Goal: Information Seeking & Learning: Learn about a topic

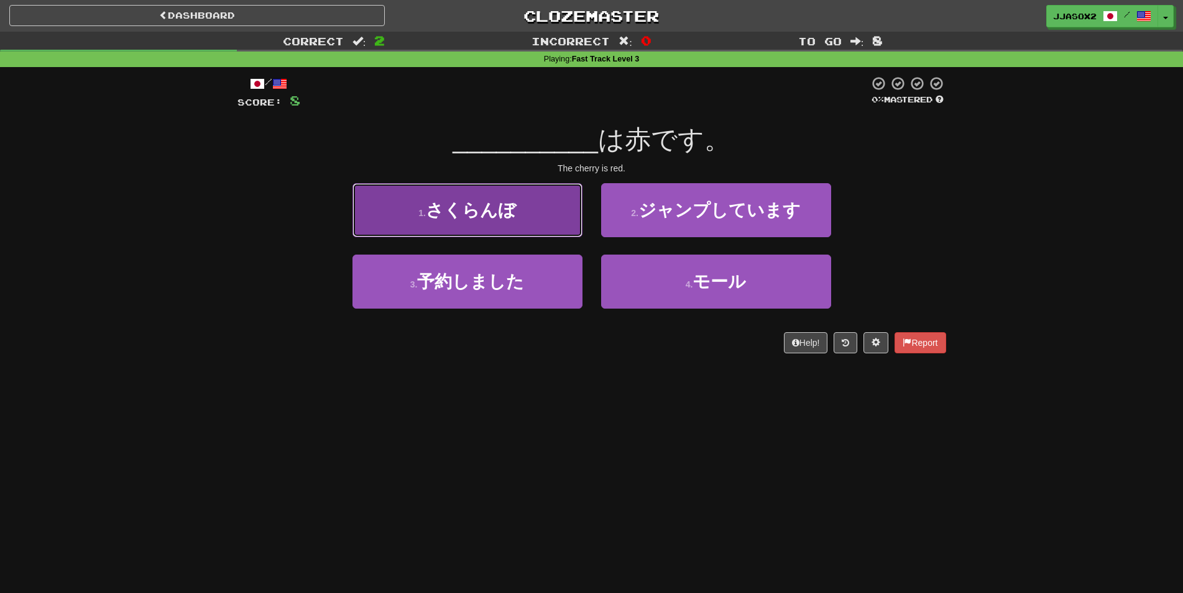
click at [515, 208] on span "さくらんぼ" at bounding box center [471, 210] width 90 height 19
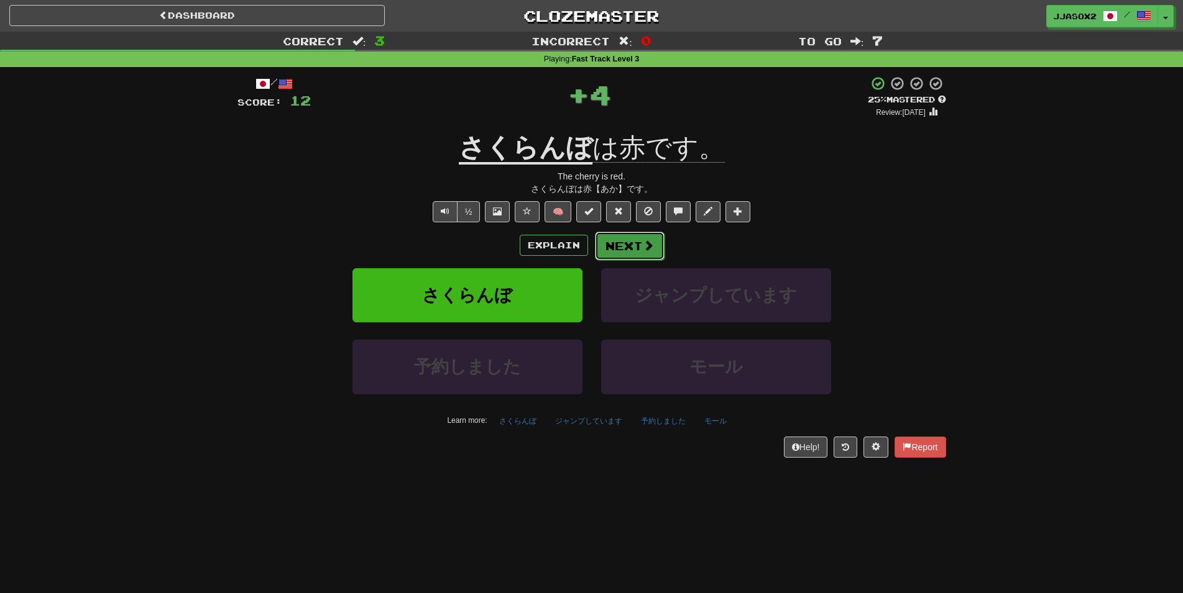
click at [622, 250] on button "Next" at bounding box center [630, 246] width 70 height 29
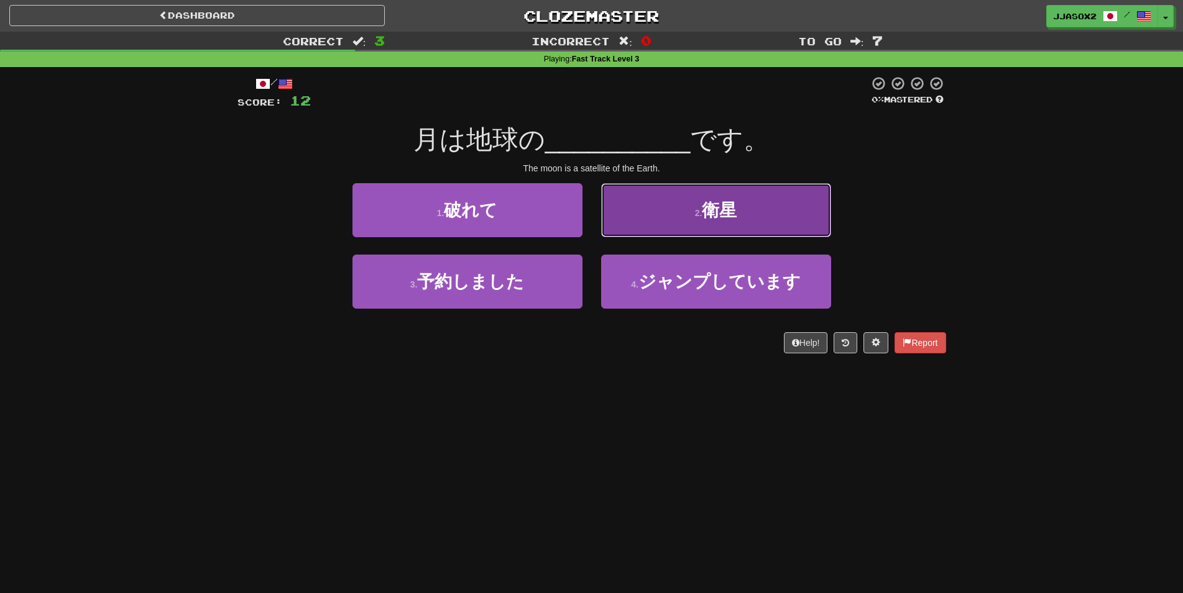
click at [661, 219] on button "2 . 衛星" at bounding box center [716, 210] width 230 height 54
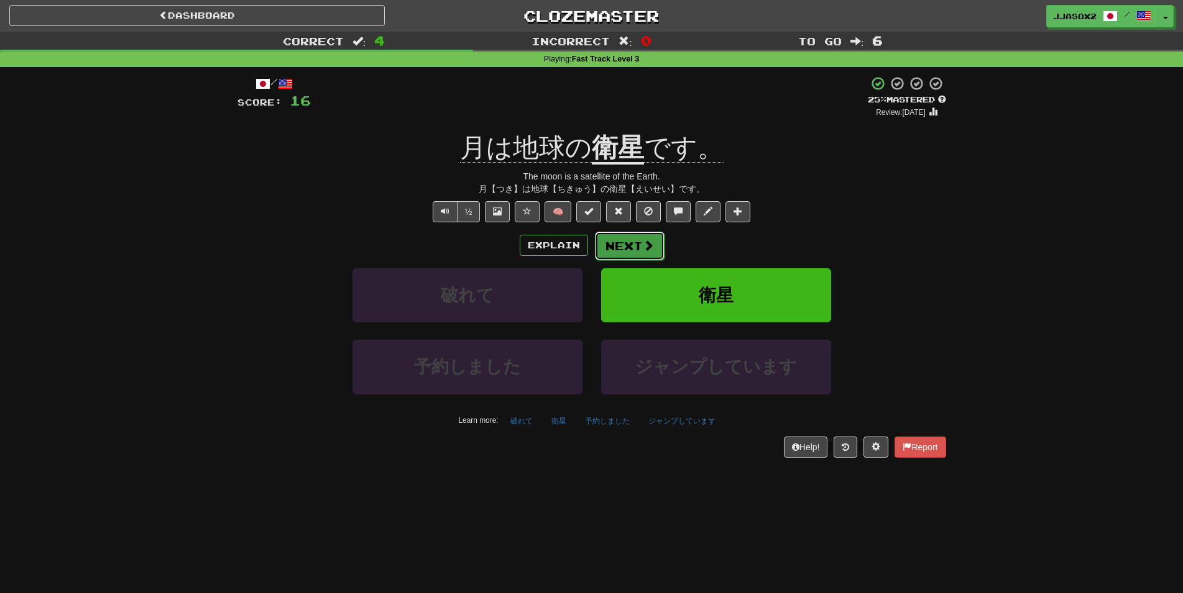
click at [620, 250] on button "Next" at bounding box center [630, 246] width 70 height 29
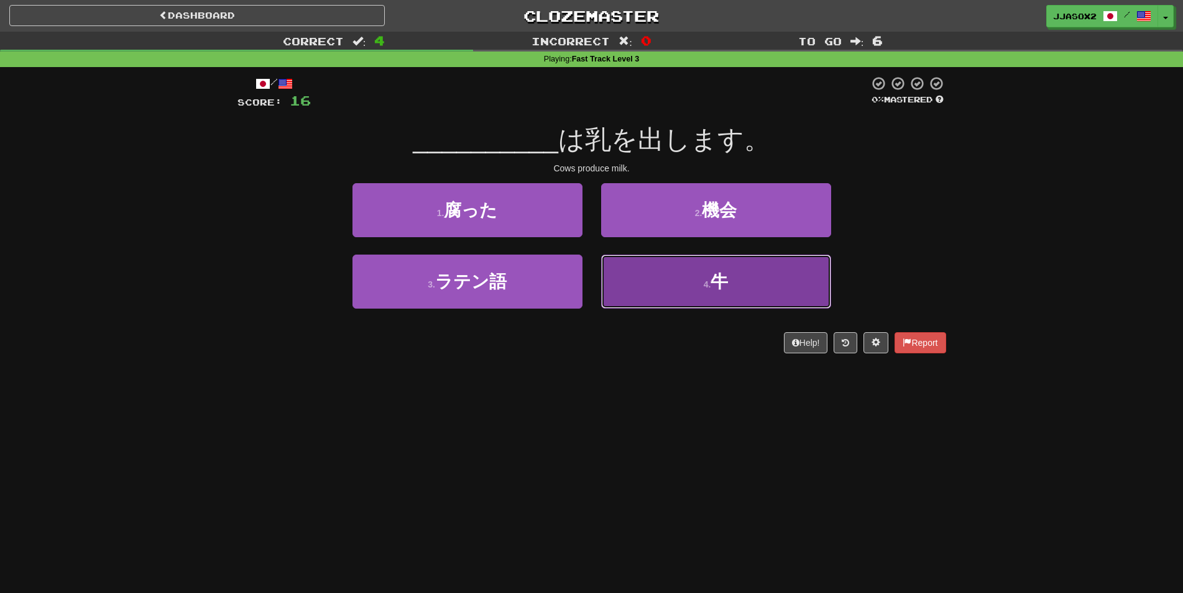
click at [631, 273] on button "4 . 牛" at bounding box center [716, 282] width 230 height 54
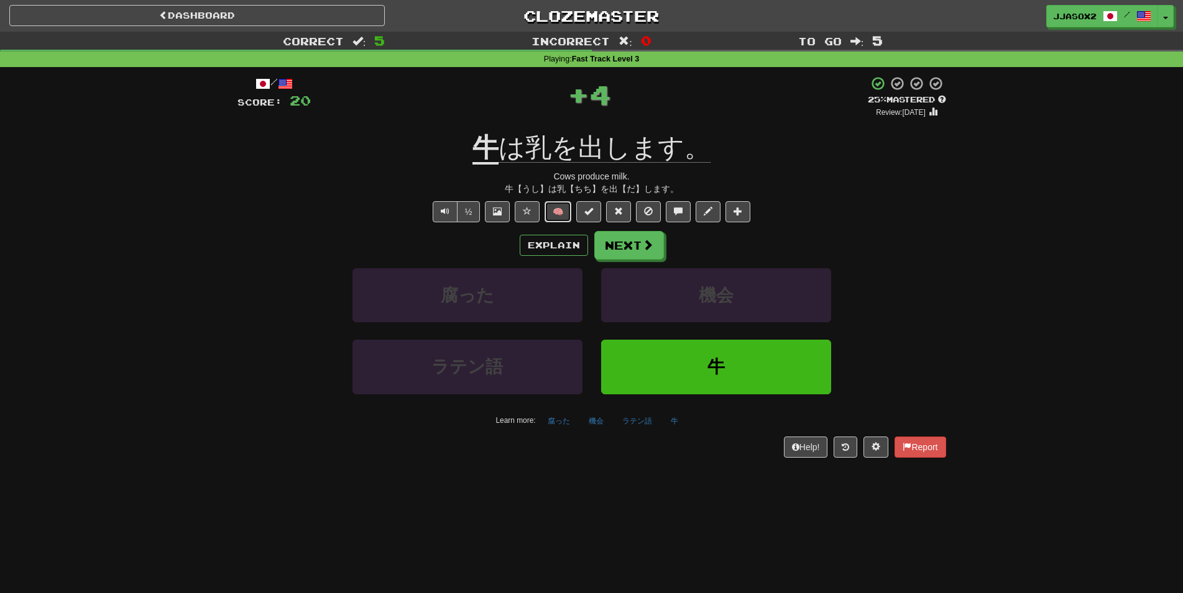
click at [557, 215] on button "🧠" at bounding box center [557, 211] width 27 height 21
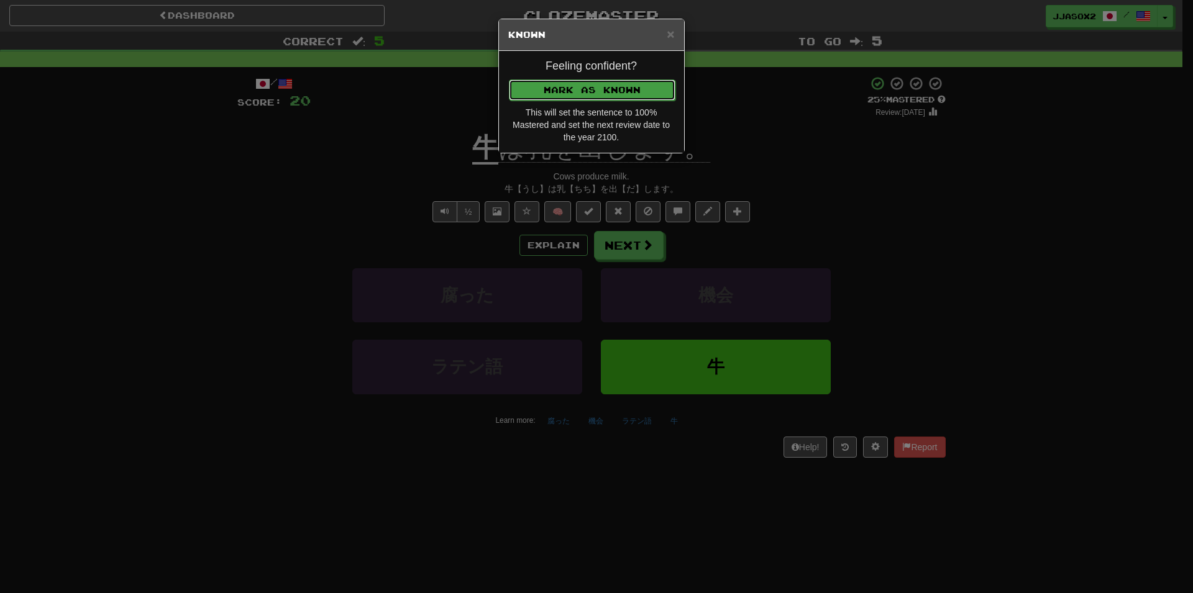
click at [623, 88] on button "Mark as Known" at bounding box center [592, 90] width 167 height 21
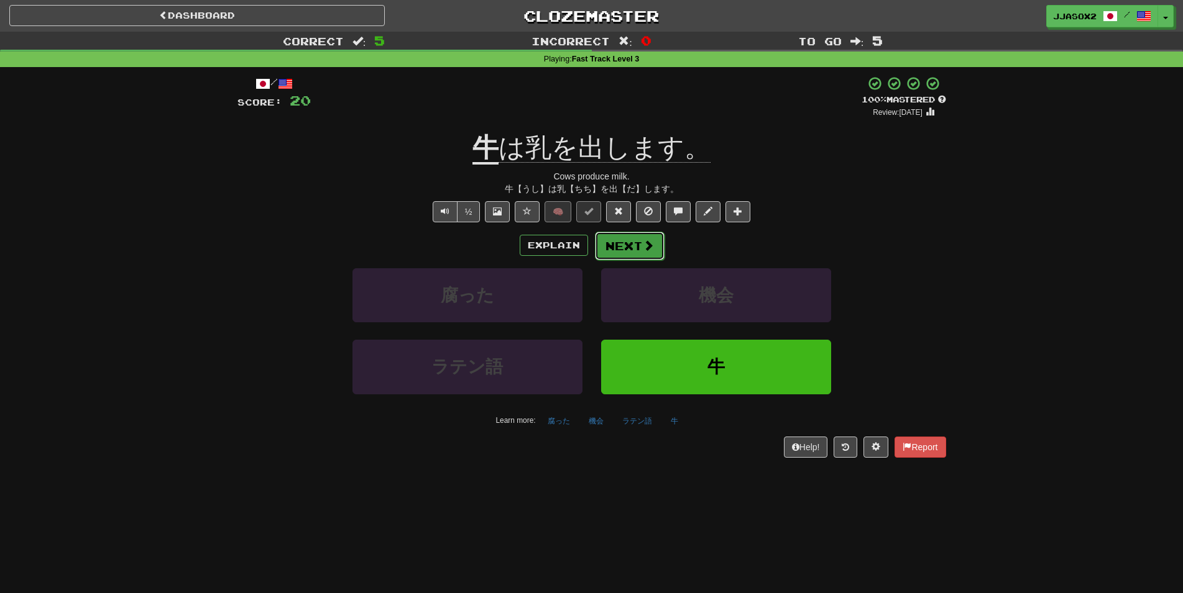
click at [626, 242] on button "Next" at bounding box center [630, 246] width 70 height 29
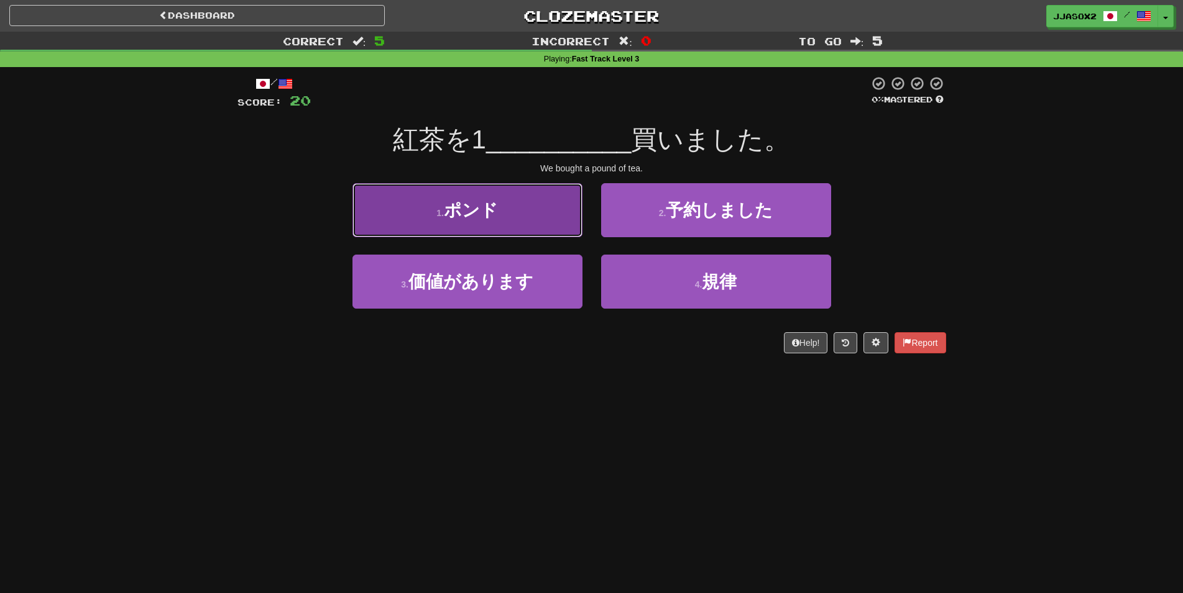
click at [524, 224] on button "1 . [GEOGRAPHIC_DATA]" at bounding box center [467, 210] width 230 height 54
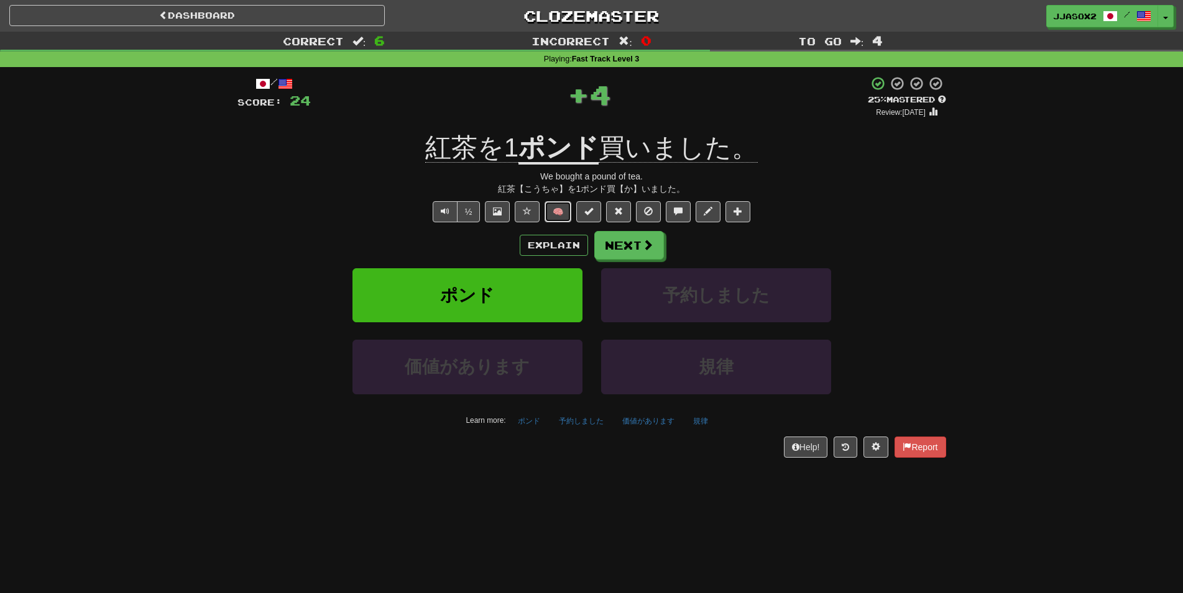
click at [555, 211] on button "🧠" at bounding box center [557, 211] width 27 height 21
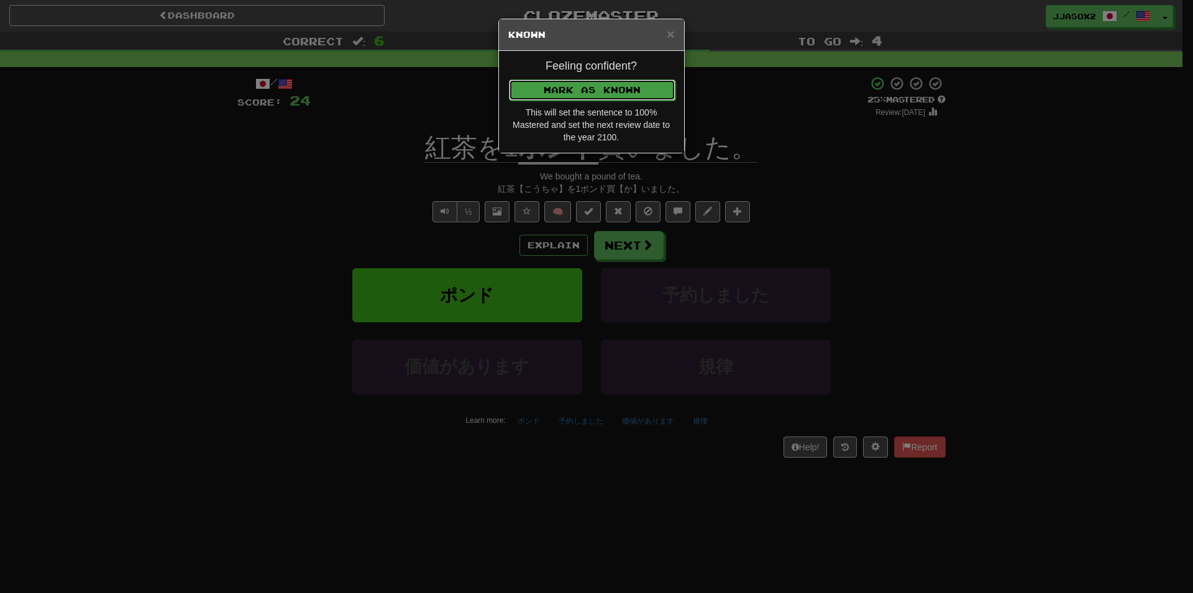
click at [630, 81] on button "Mark as Known" at bounding box center [592, 90] width 167 height 21
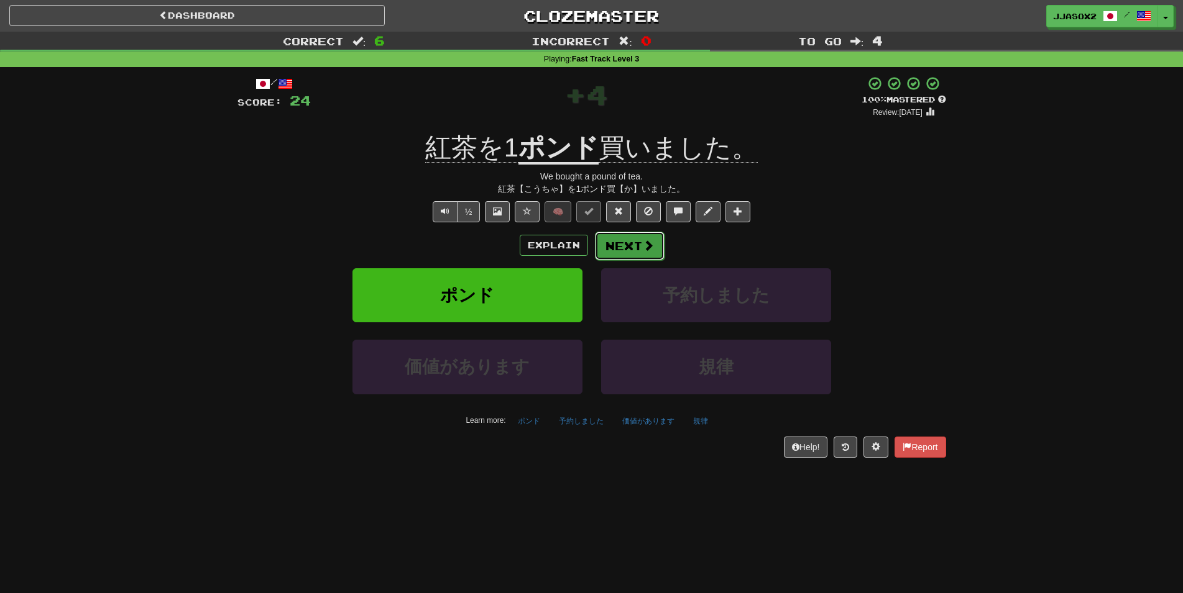
click at [633, 240] on button "Next" at bounding box center [630, 246] width 70 height 29
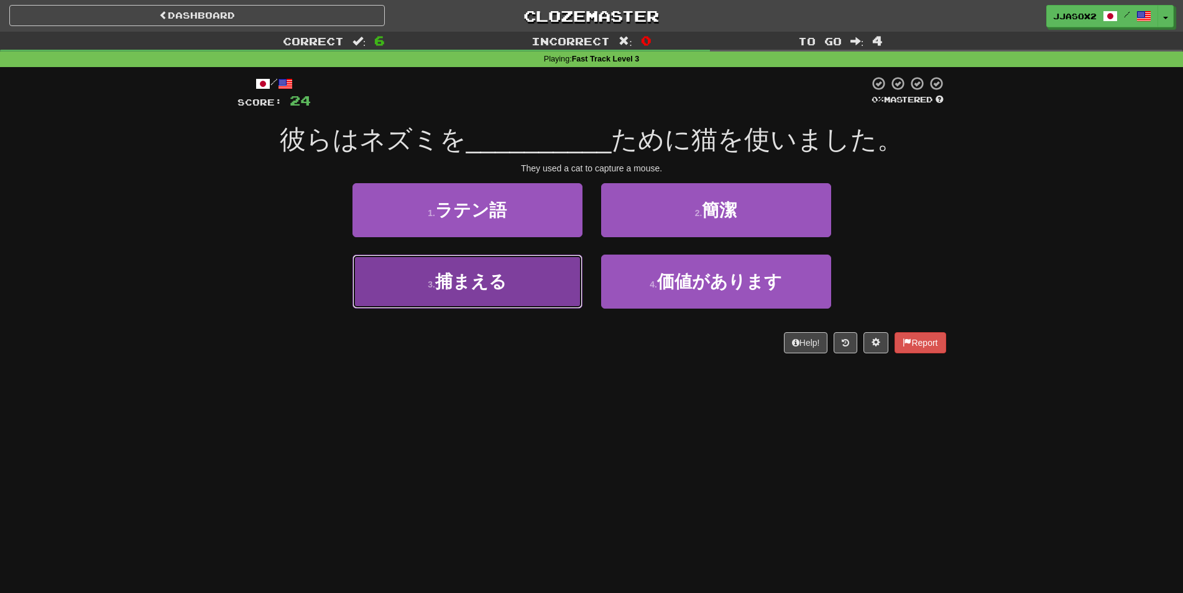
click at [546, 273] on button "3 . 捕まえる" at bounding box center [467, 282] width 230 height 54
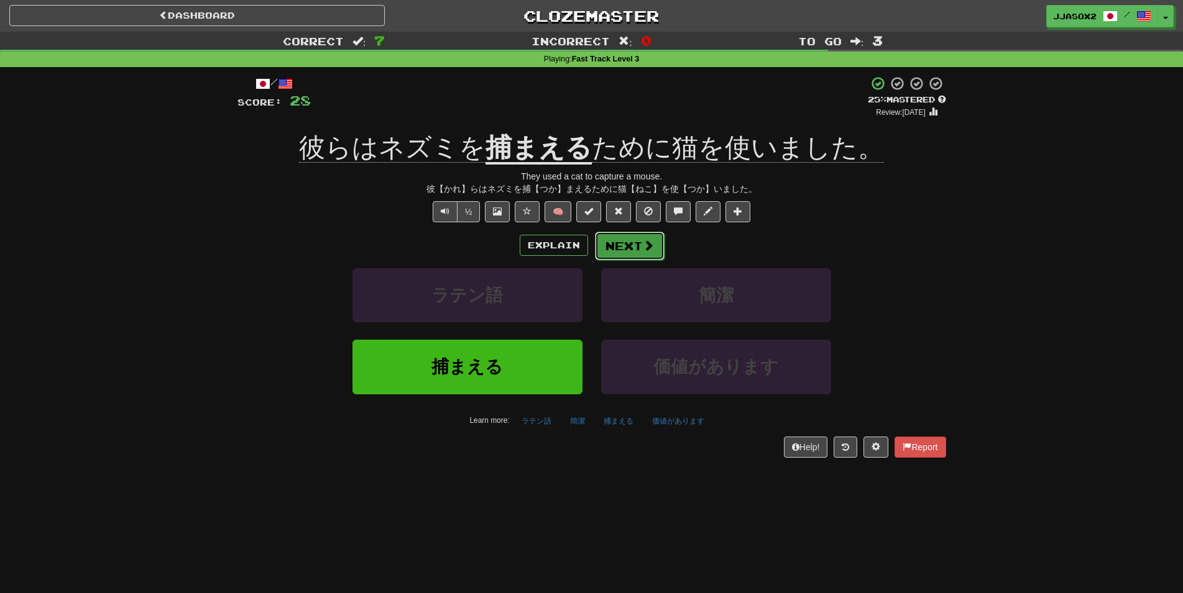
click at [632, 253] on button "Next" at bounding box center [630, 246] width 70 height 29
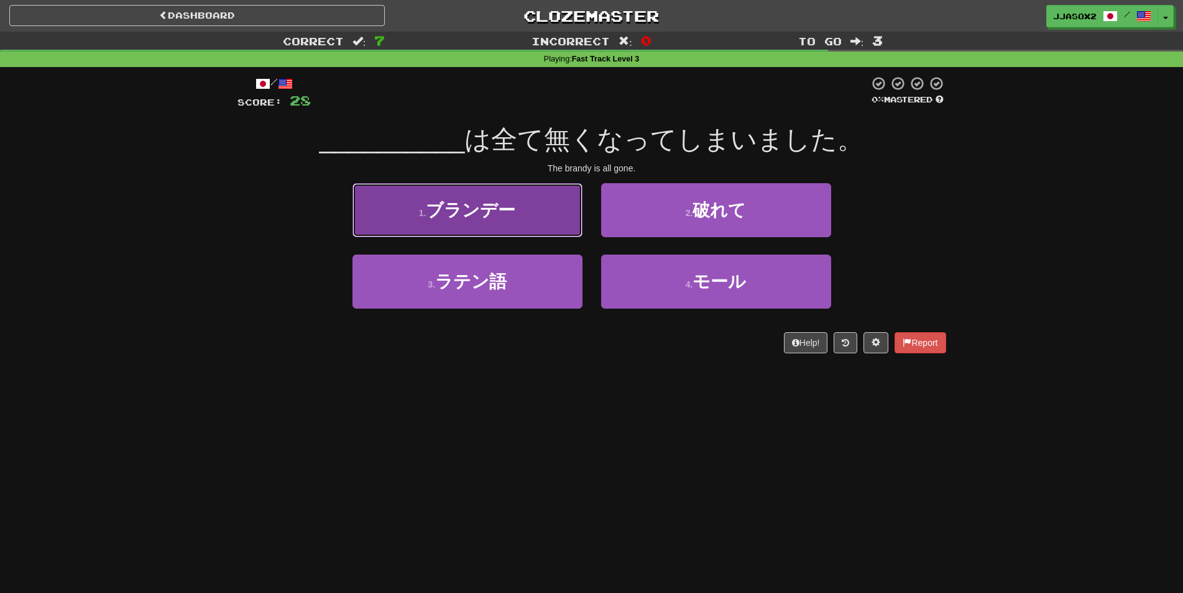
click at [551, 236] on button "1 . [GEOGRAPHIC_DATA]" at bounding box center [467, 210] width 230 height 54
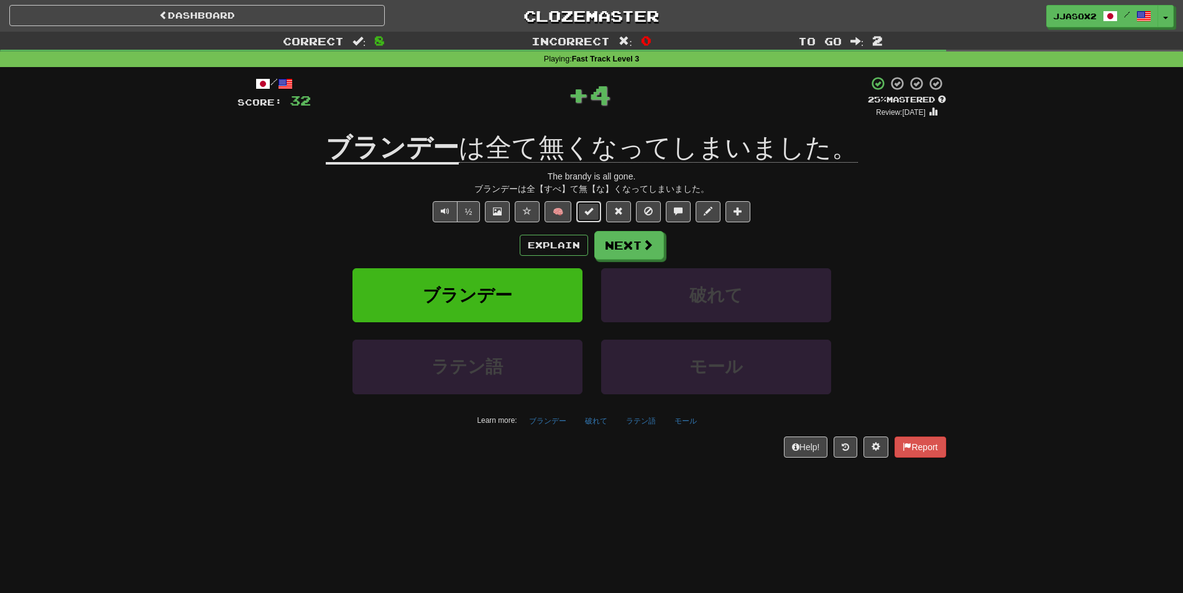
click at [595, 208] on button at bounding box center [588, 211] width 25 height 21
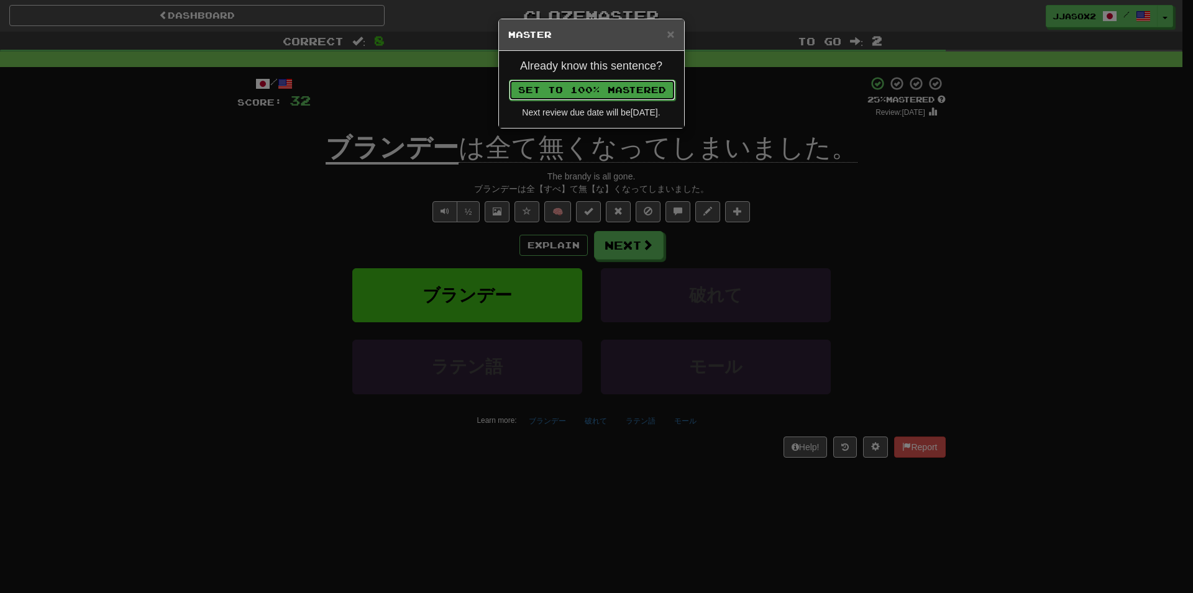
click at [628, 96] on button "Set to 100% Mastered" at bounding box center [592, 90] width 167 height 21
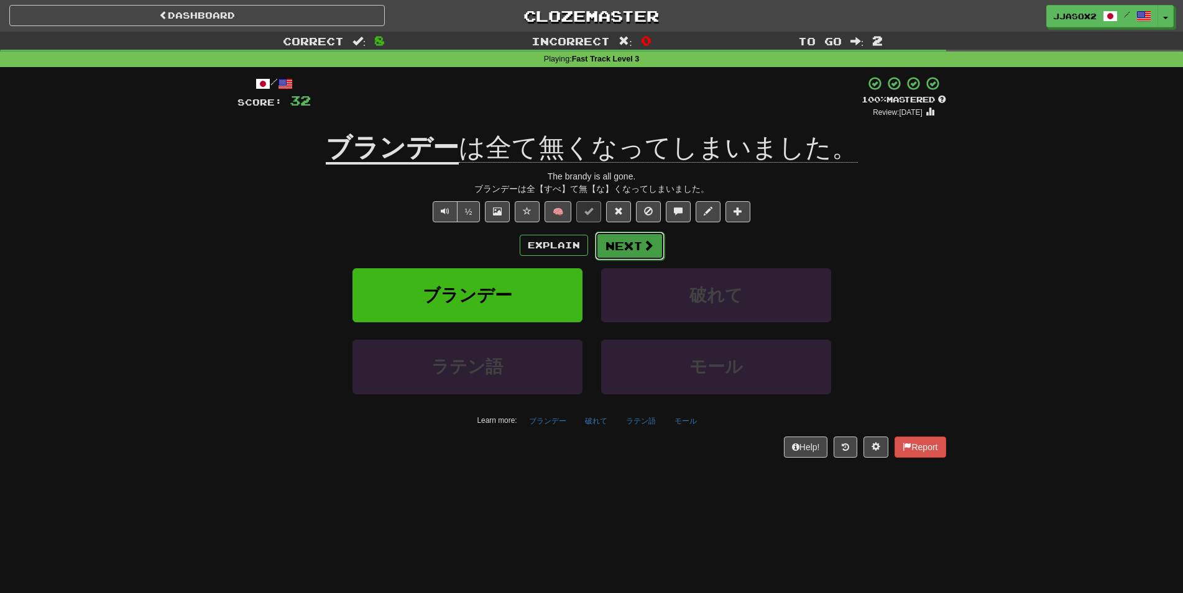
click at [634, 242] on button "Next" at bounding box center [630, 246] width 70 height 29
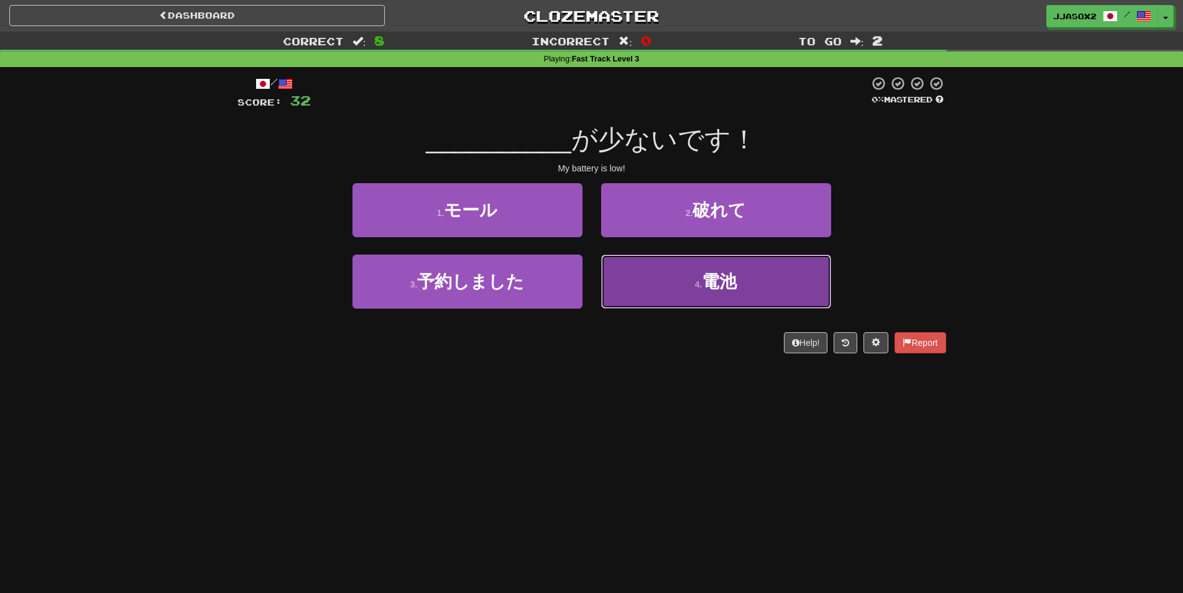
click at [664, 277] on button "4 . 電池" at bounding box center [716, 282] width 230 height 54
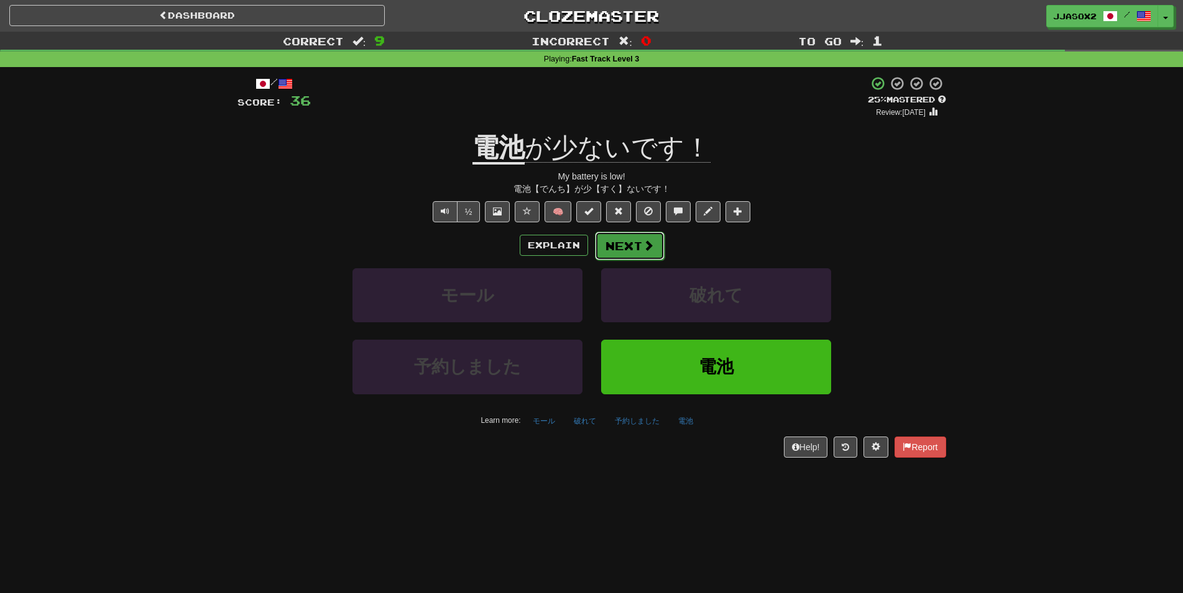
click at [650, 252] on button "Next" at bounding box center [630, 246] width 70 height 29
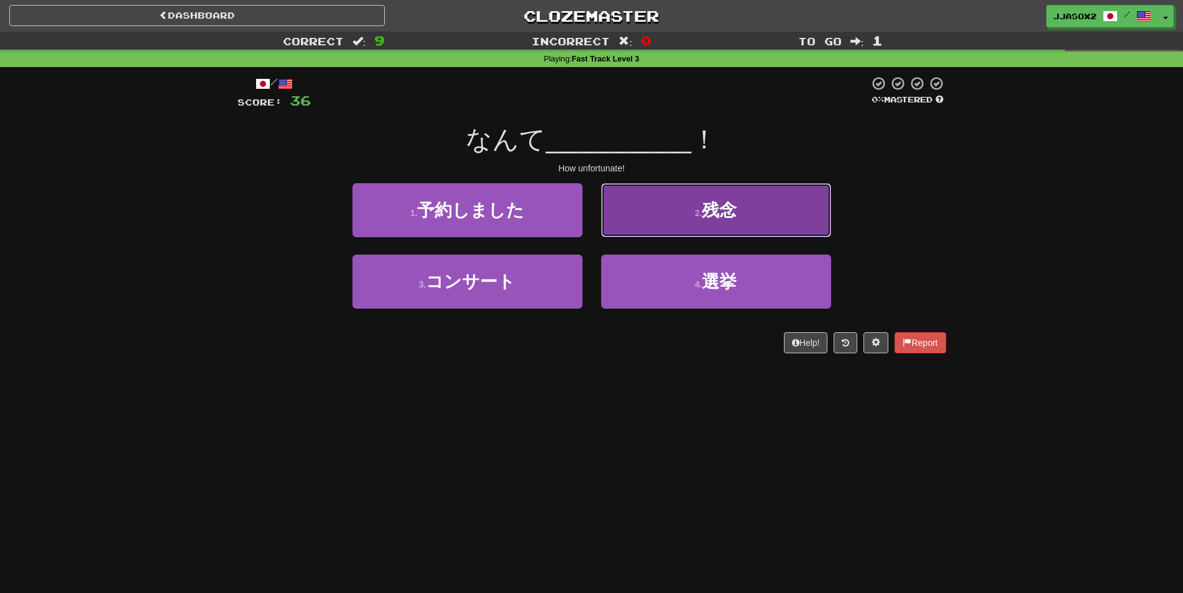
click at [644, 213] on button "2 . 残念" at bounding box center [716, 210] width 230 height 54
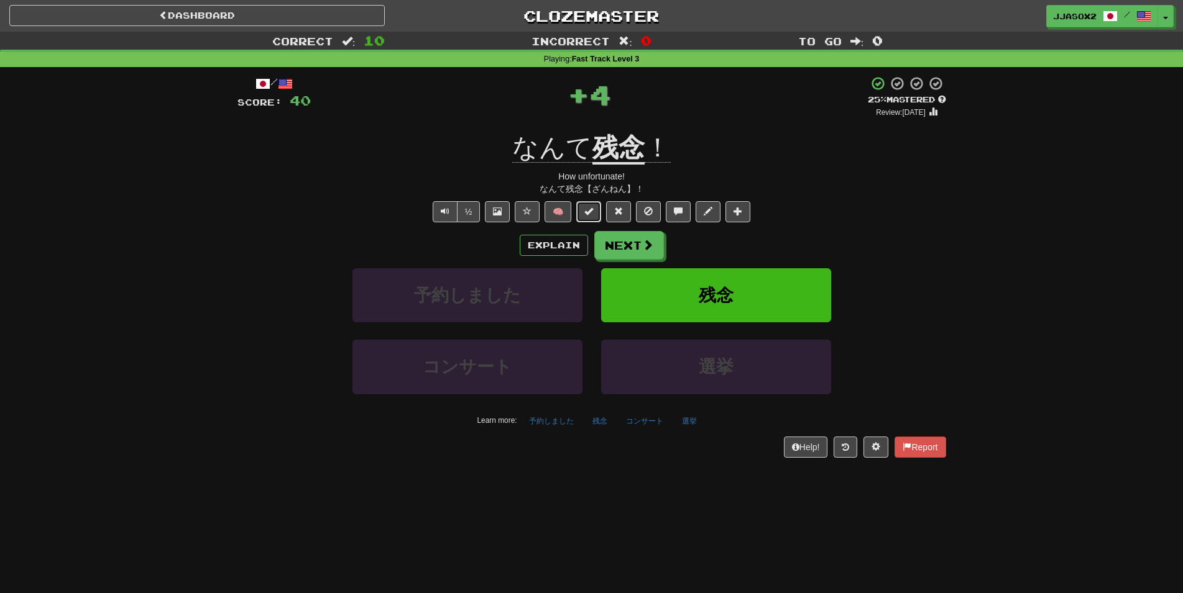
click at [598, 218] on button at bounding box center [588, 211] width 25 height 21
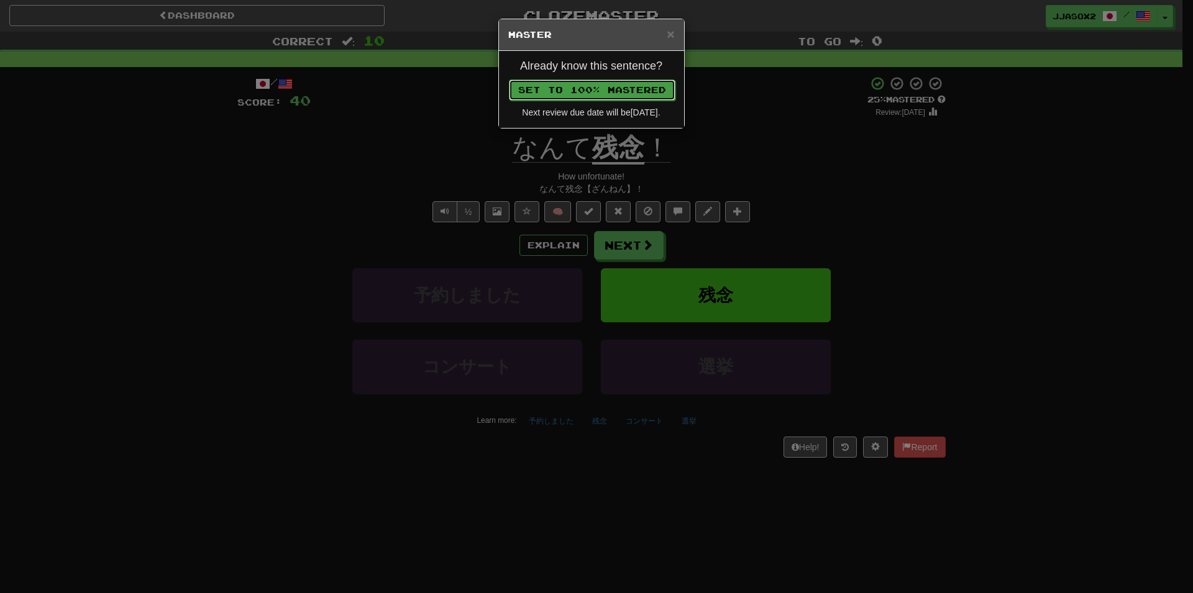
click at [573, 86] on button "Set to 100% Mastered" at bounding box center [592, 90] width 167 height 21
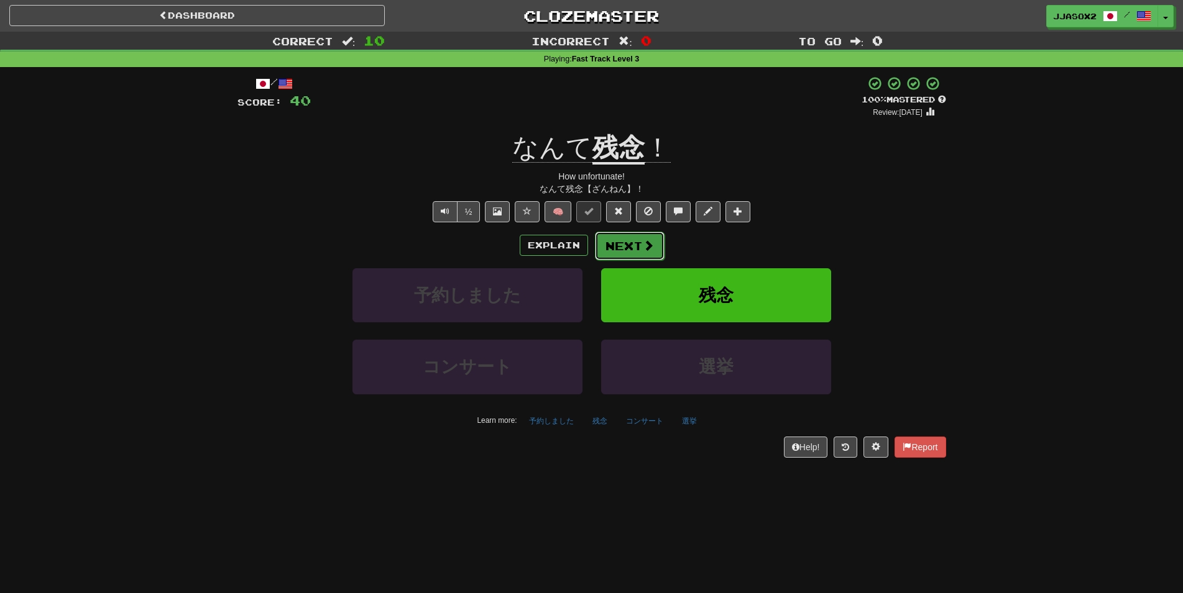
click at [613, 247] on button "Next" at bounding box center [630, 246] width 70 height 29
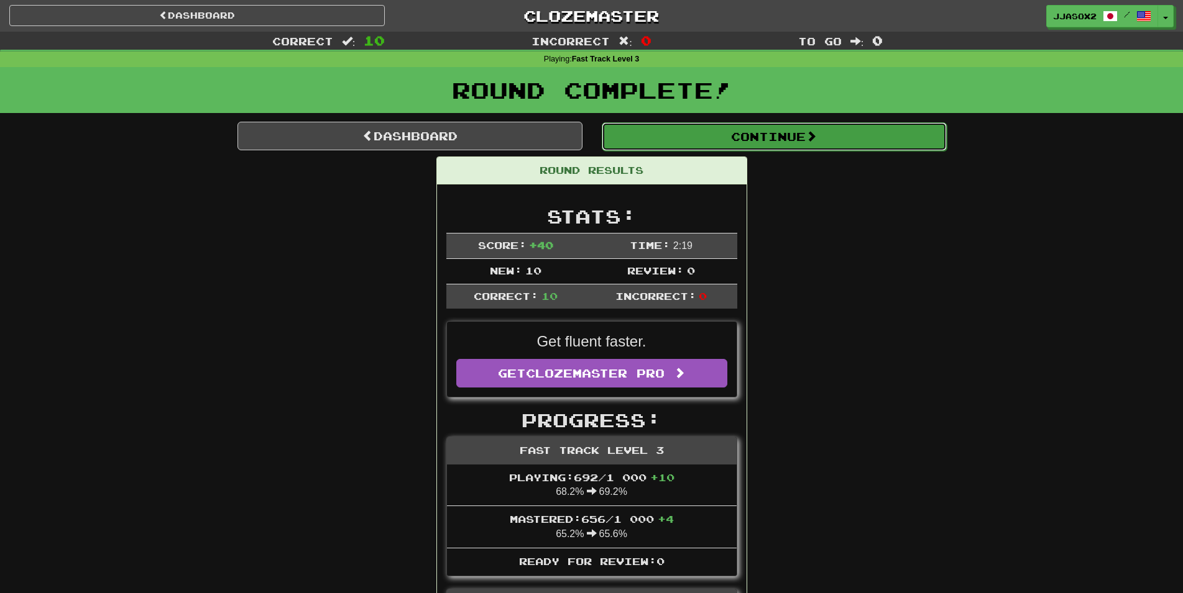
click at [721, 129] on button "Continue" at bounding box center [774, 136] width 345 height 29
